Goal: Task Accomplishment & Management: Manage account settings

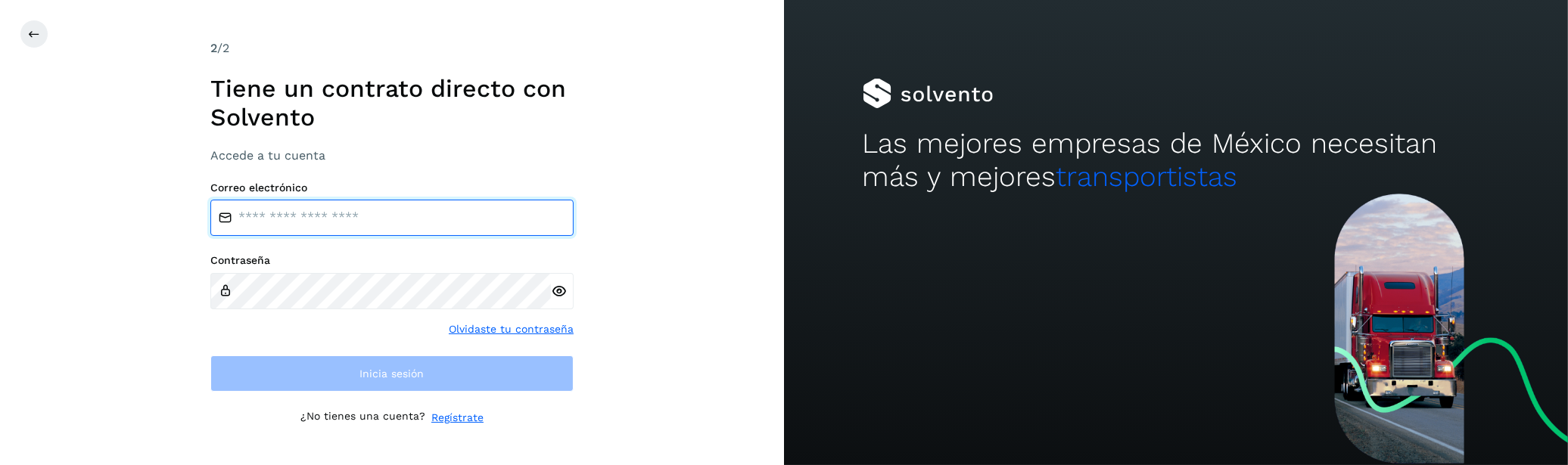
click at [396, 223] on input "email" at bounding box center [392, 218] width 363 height 36
type input "**********"
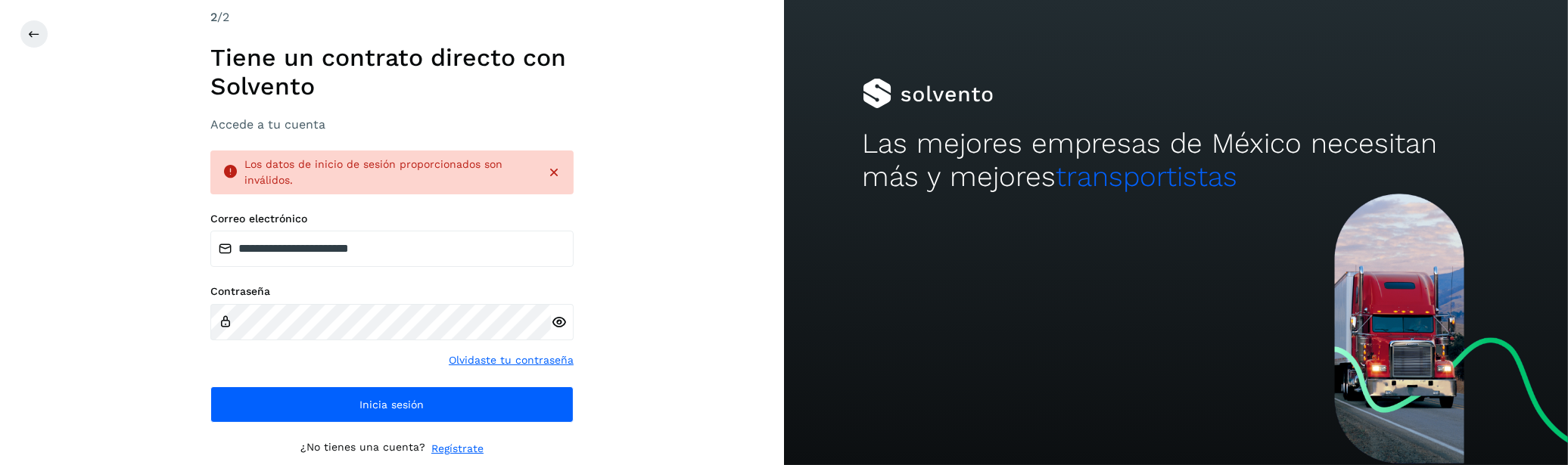
click at [556, 322] on icon at bounding box center [559, 322] width 16 height 16
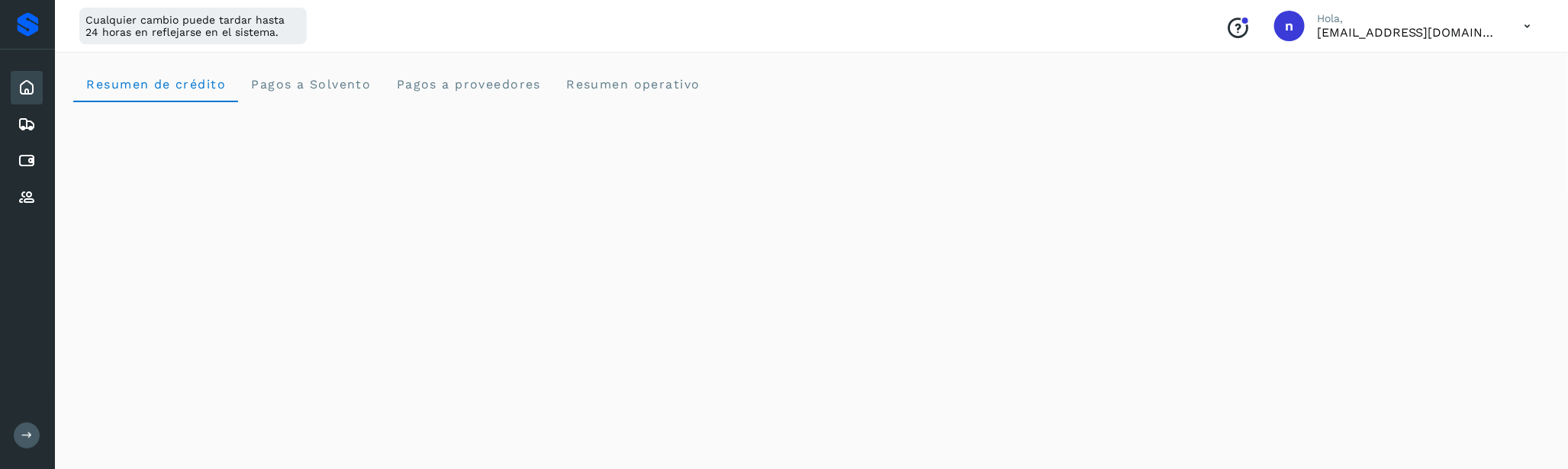
click at [27, 439] on icon at bounding box center [27, 435] width 11 height 11
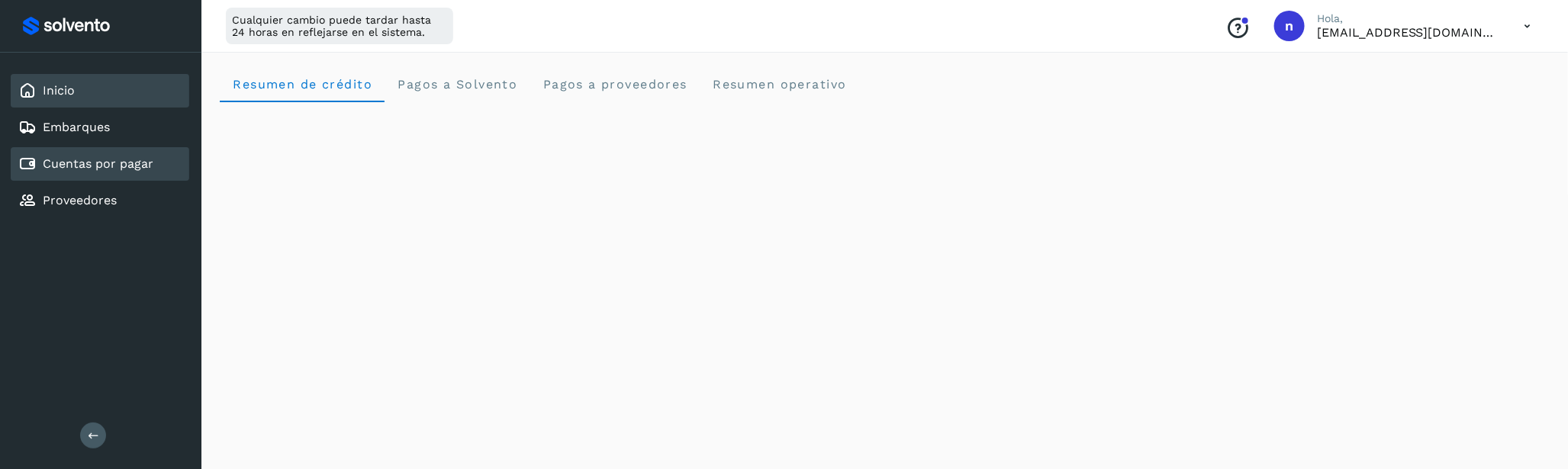
click at [91, 162] on link "Cuentas por pagar" at bounding box center [98, 164] width 111 height 14
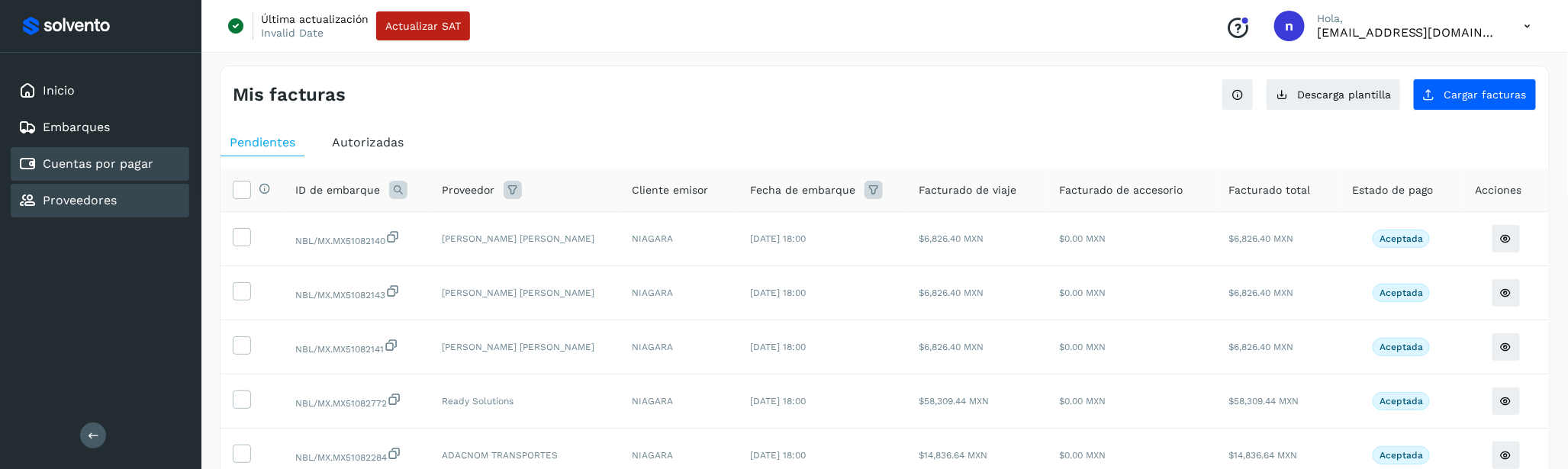
click at [102, 196] on link "Proveedores" at bounding box center [80, 200] width 74 height 14
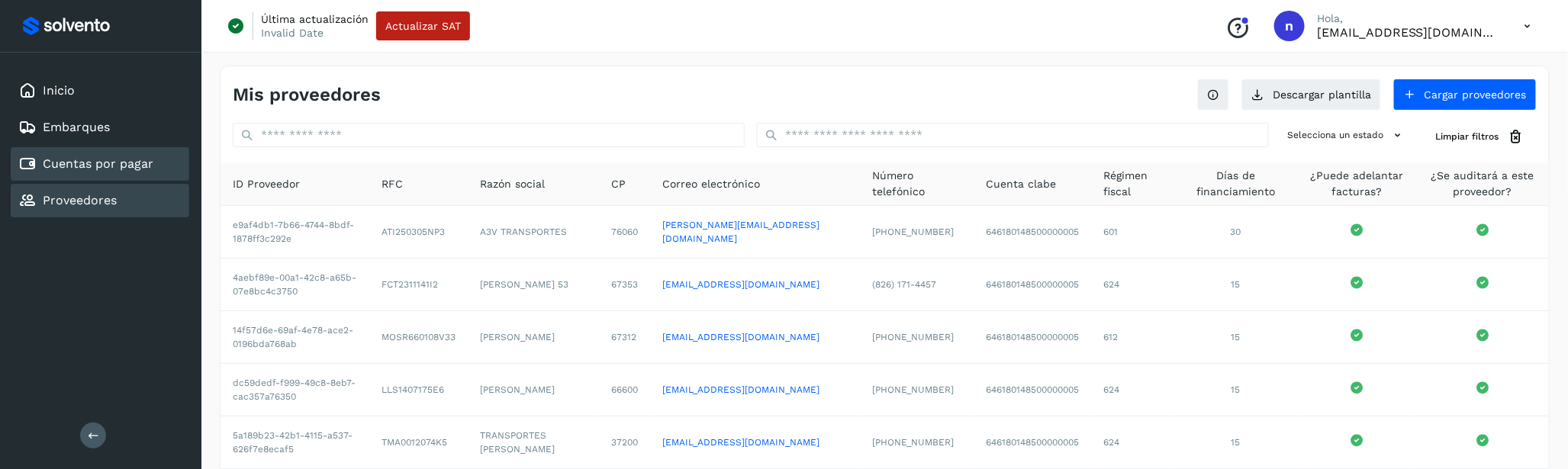
click at [89, 176] on div "Inicio Embarques Cuentas por pagar Proveedores" at bounding box center [100, 146] width 202 height 186
click at [93, 161] on link "Cuentas por pagar" at bounding box center [98, 164] width 111 height 14
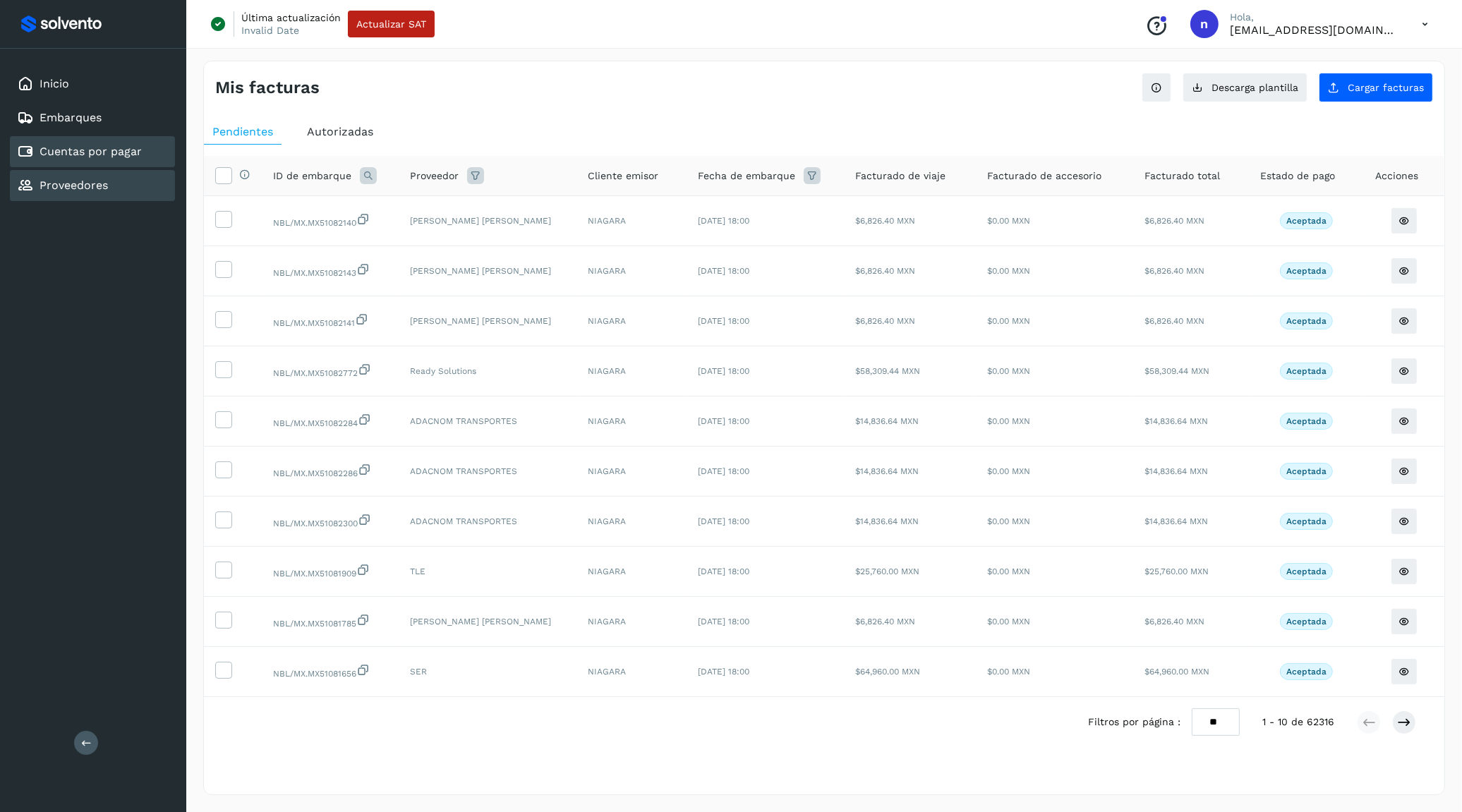
click at [69, 170] on div "Proveedores" at bounding box center [93, 185] width 165 height 31
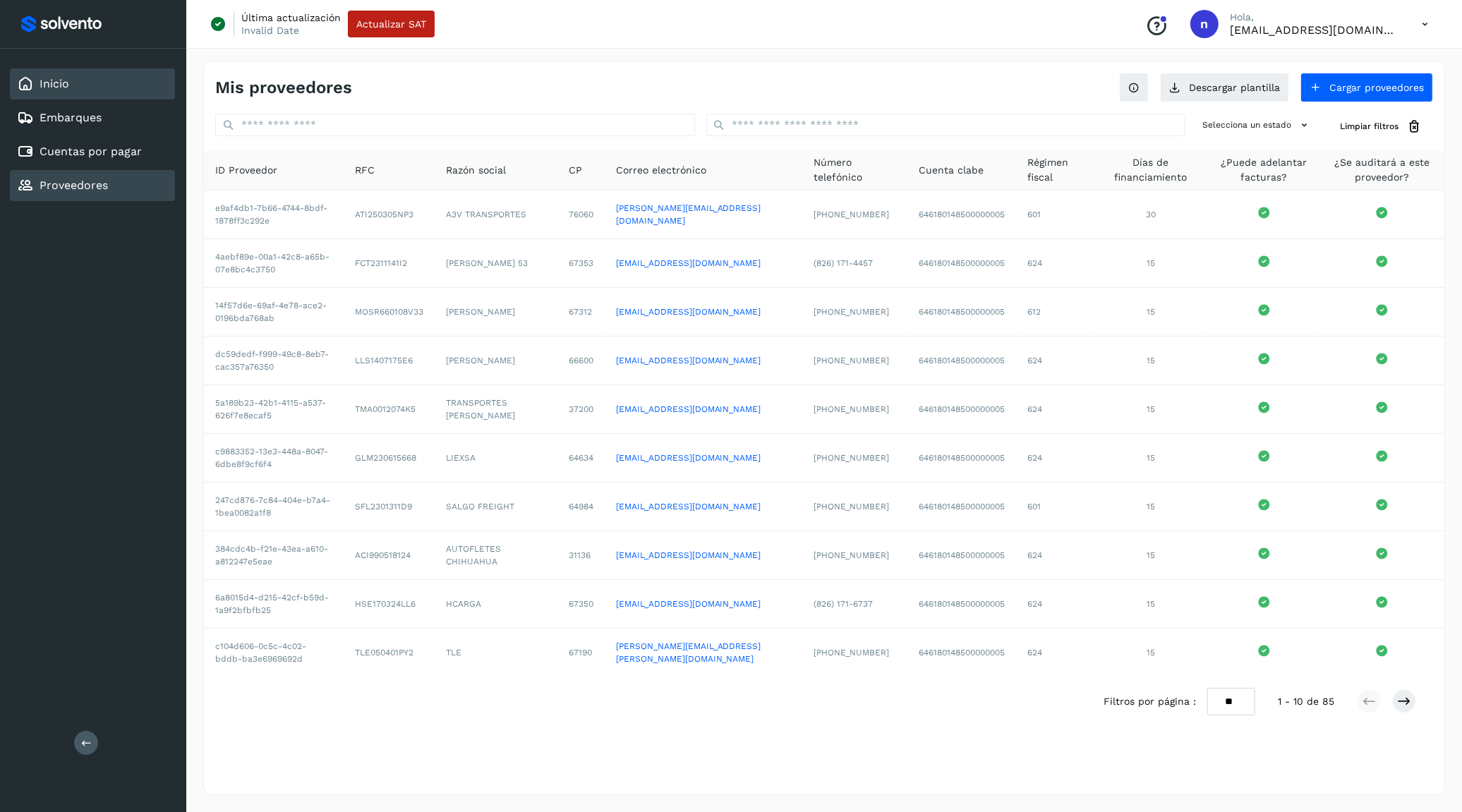
click at [63, 89] on link "Inicio" at bounding box center [54, 83] width 30 height 13
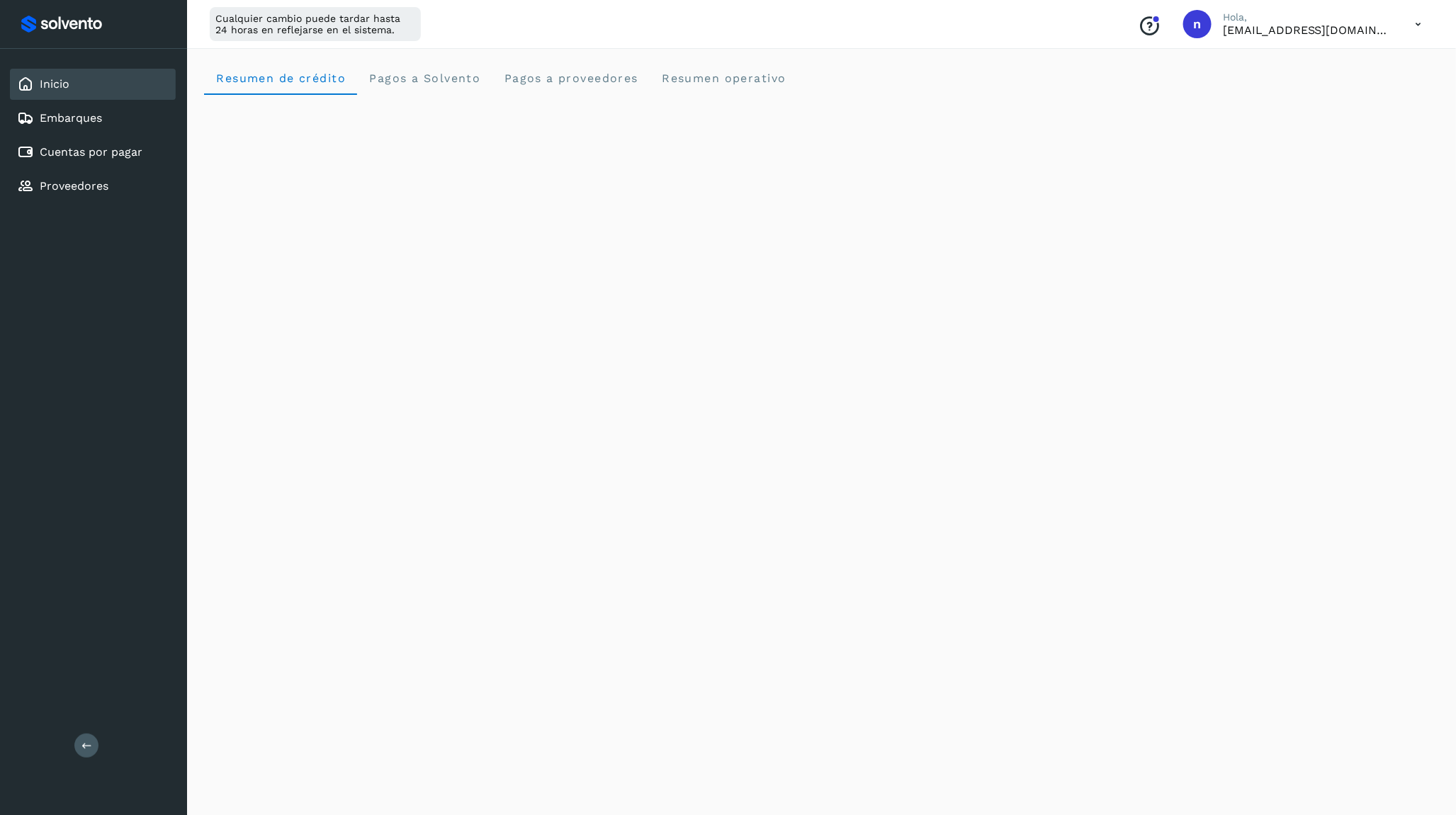
click at [1418, 24] on icon at bounding box center [1419, 25] width 29 height 29
click at [1413, 26] on div at bounding box center [728, 408] width 1456 height 815
click at [1413, 26] on icon at bounding box center [1419, 25] width 29 height 29
click at [1387, 82] on div "Cerrar sesión" at bounding box center [1349, 91] width 169 height 27
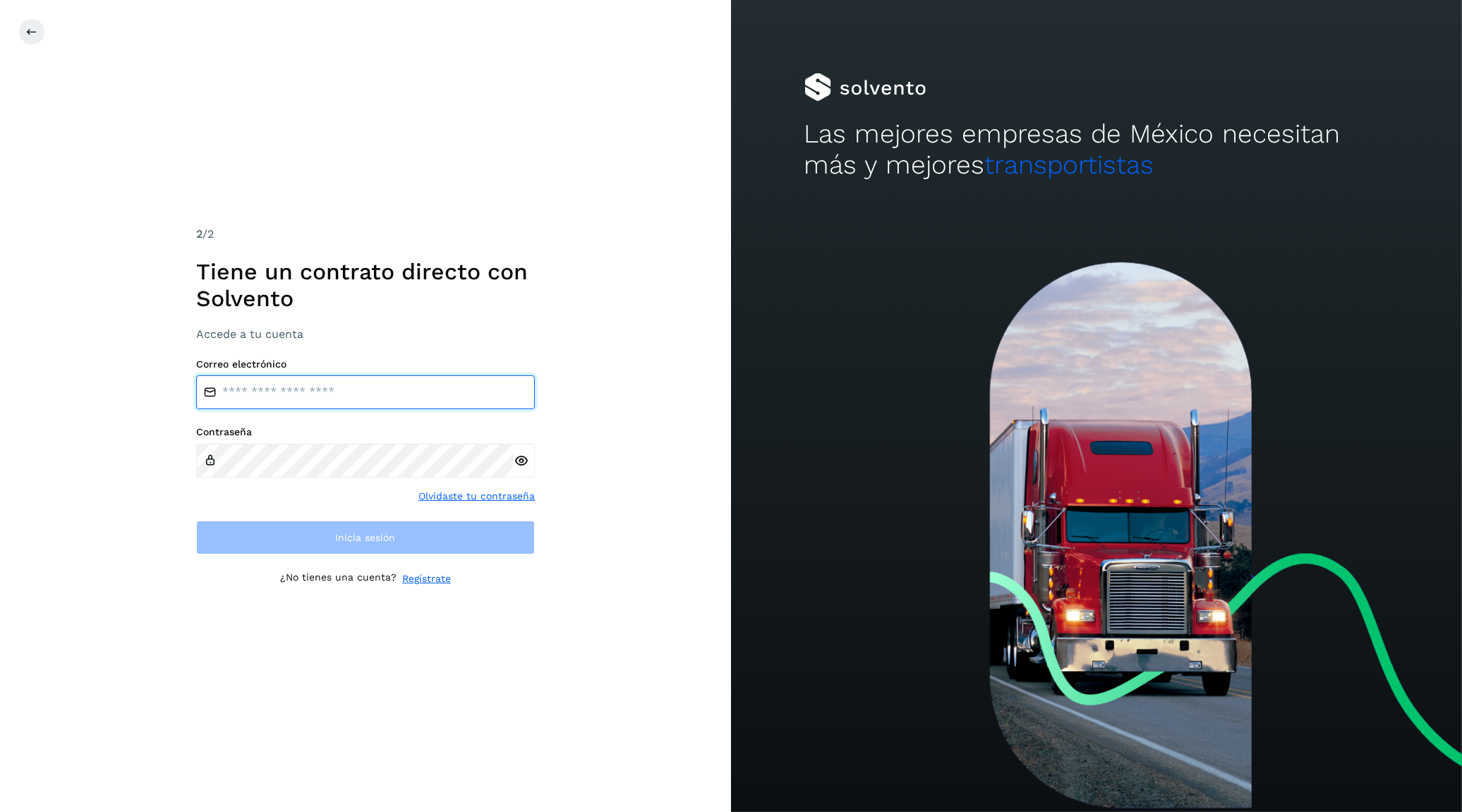
click at [413, 385] on input "email" at bounding box center [365, 392] width 339 height 34
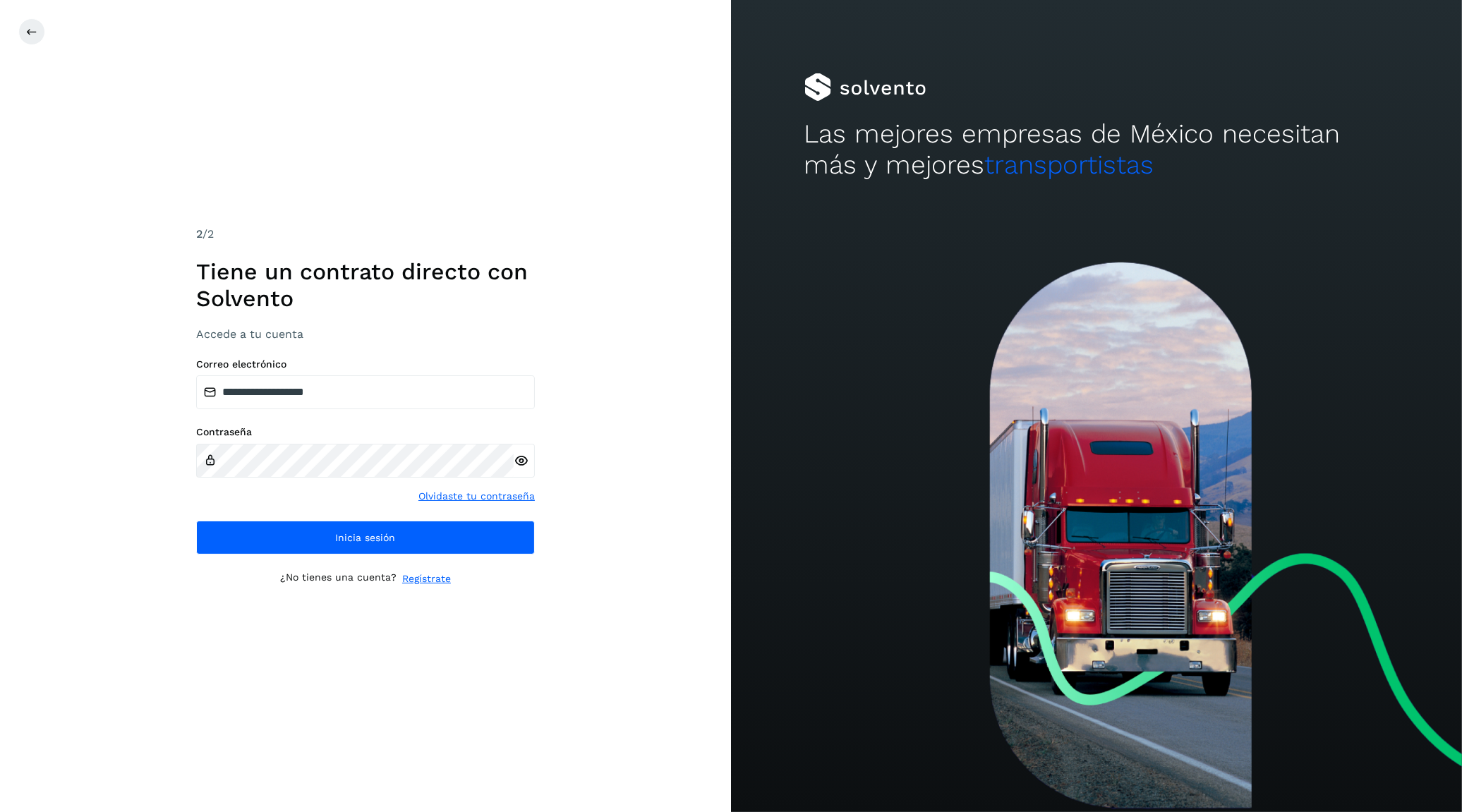
type input "**********"
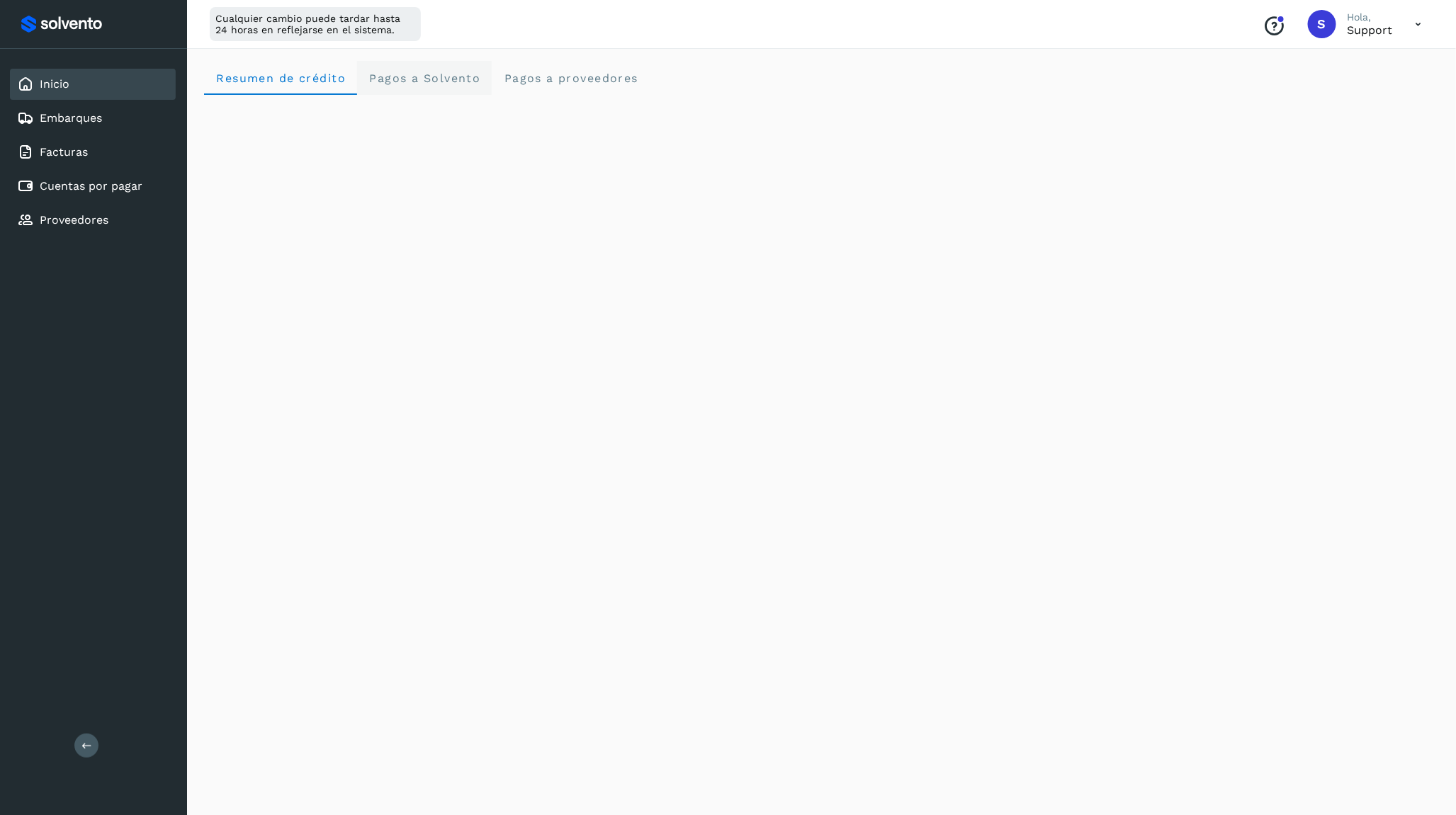
click at [409, 79] on span "Pagos a Solvento" at bounding box center [425, 78] width 112 height 13
click at [549, 81] on span "Pagos a proveedores" at bounding box center [571, 78] width 135 height 13
